Goal: Find specific fact

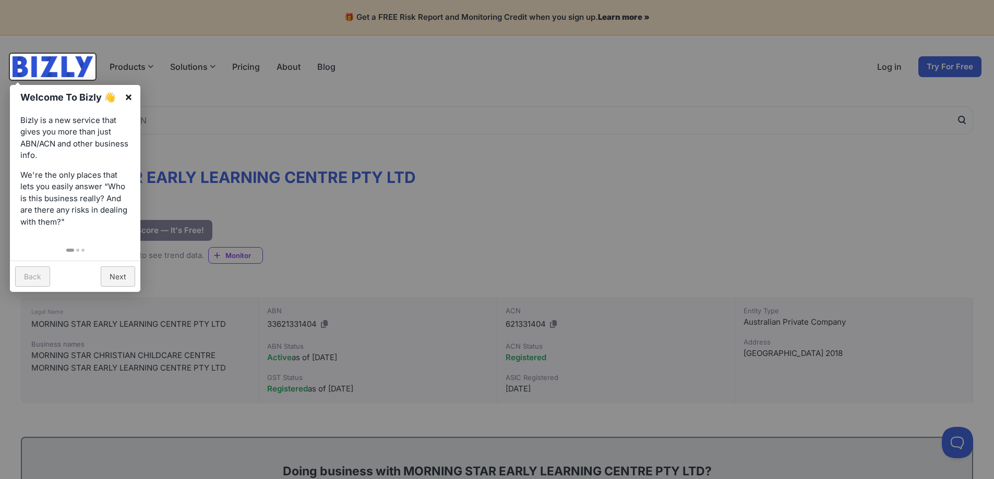
click at [131, 95] on link "×" at bounding box center [128, 96] width 23 height 23
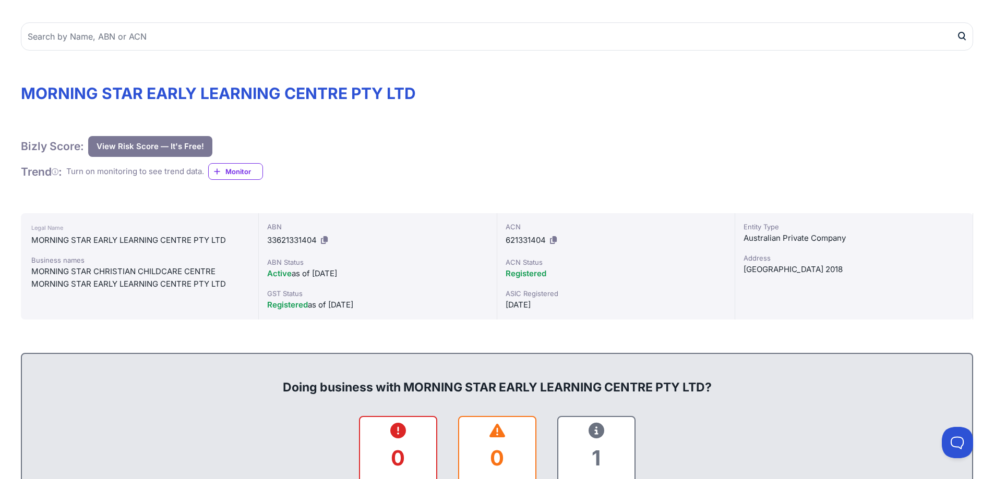
scroll to position [104, 0]
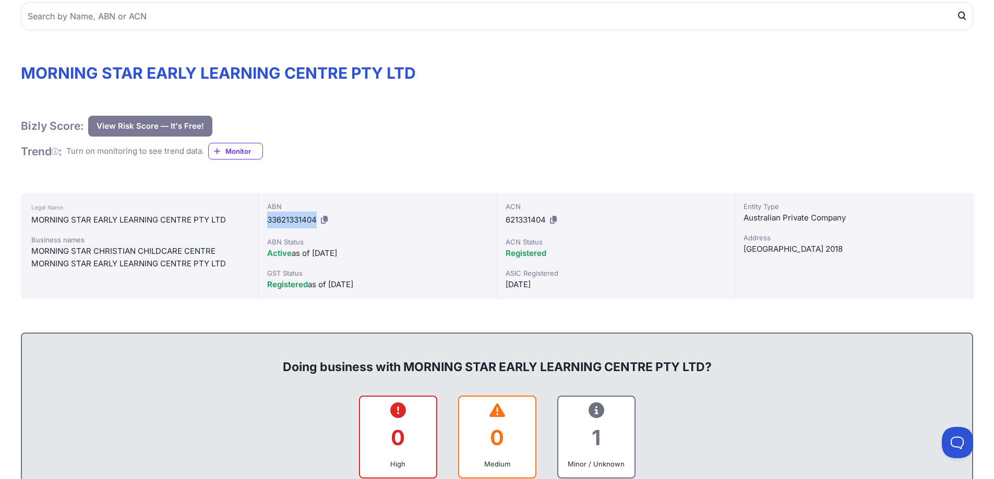
drag, startPoint x: 318, startPoint y: 220, endPoint x: 269, endPoint y: 220, distance: 48.5
click at [269, 220] on div "ABN 33621331404" at bounding box center [377, 214] width 221 height 27
copy span "33621331404"
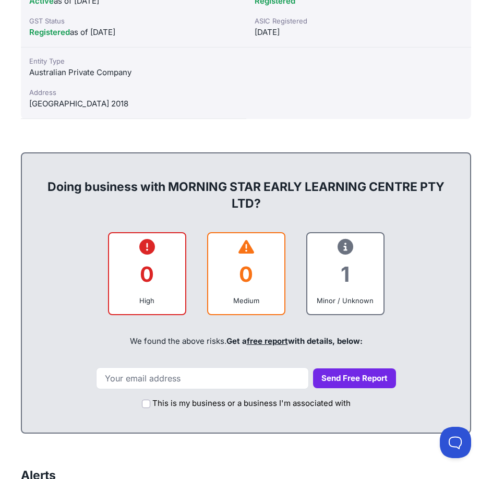
scroll to position [469, 0]
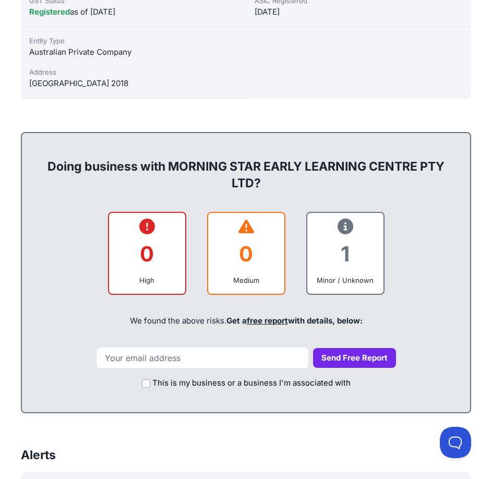
click at [146, 261] on div "0" at bounding box center [146, 254] width 59 height 42
click at [256, 266] on div "0" at bounding box center [245, 254] width 59 height 42
click at [342, 257] on div "1" at bounding box center [345, 254] width 59 height 42
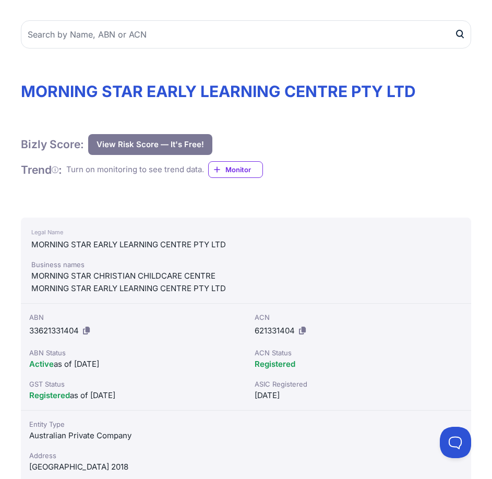
scroll to position [104, 0]
